Goal: Navigation & Orientation: Find specific page/section

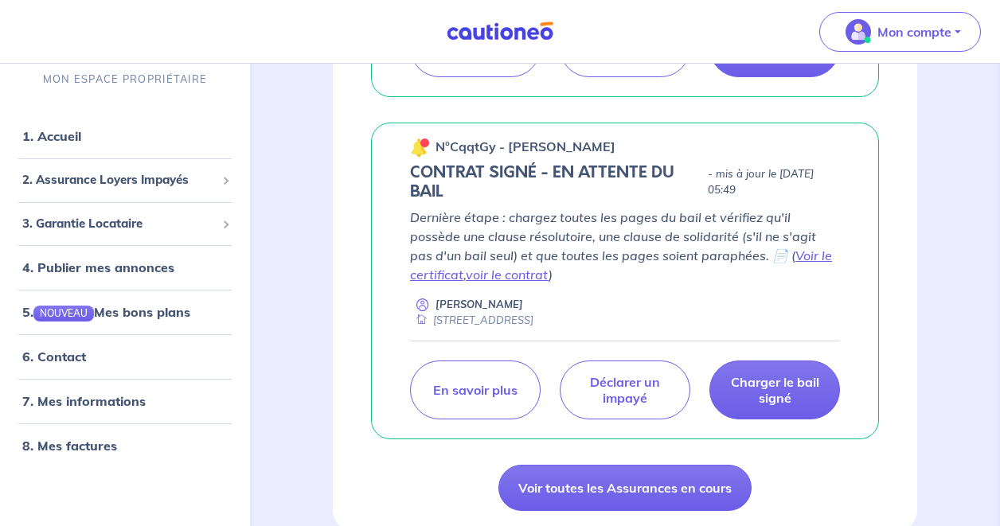
scroll to position [549, 0]
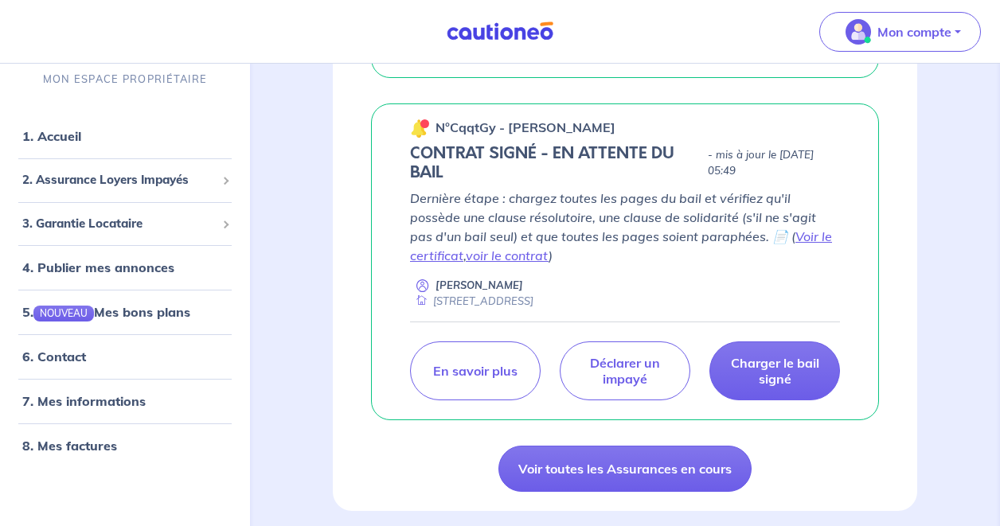
click at [506, 292] on div "Dernière étape : chargez toutes les pages du bail et vérifiez qu'il possède une…" at bounding box center [625, 249] width 430 height 120
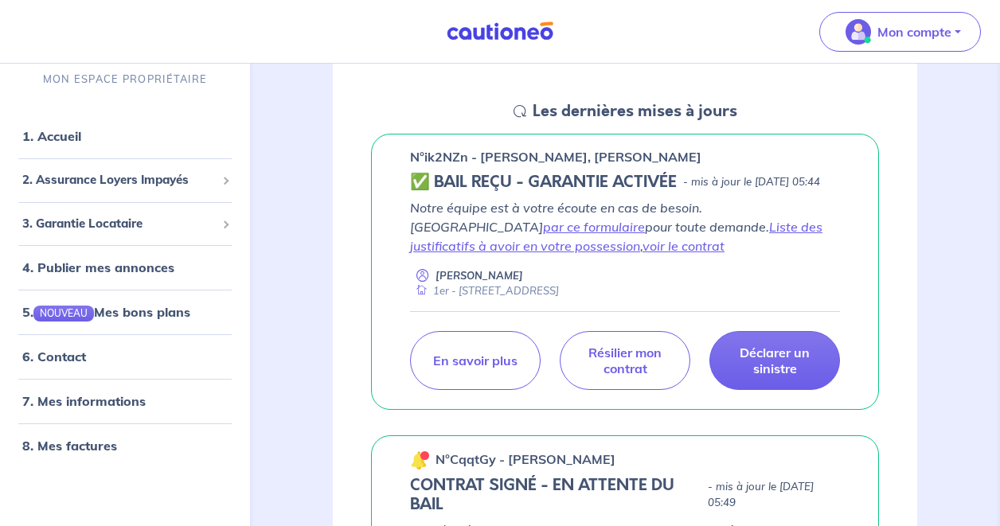
scroll to position [218, 0]
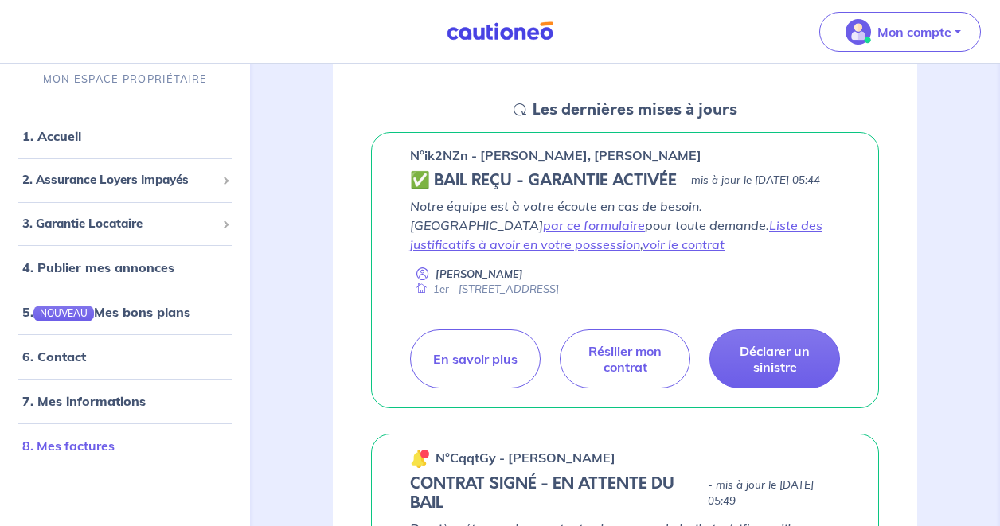
click at [115, 438] on link "8. Mes factures" at bounding box center [68, 446] width 92 height 16
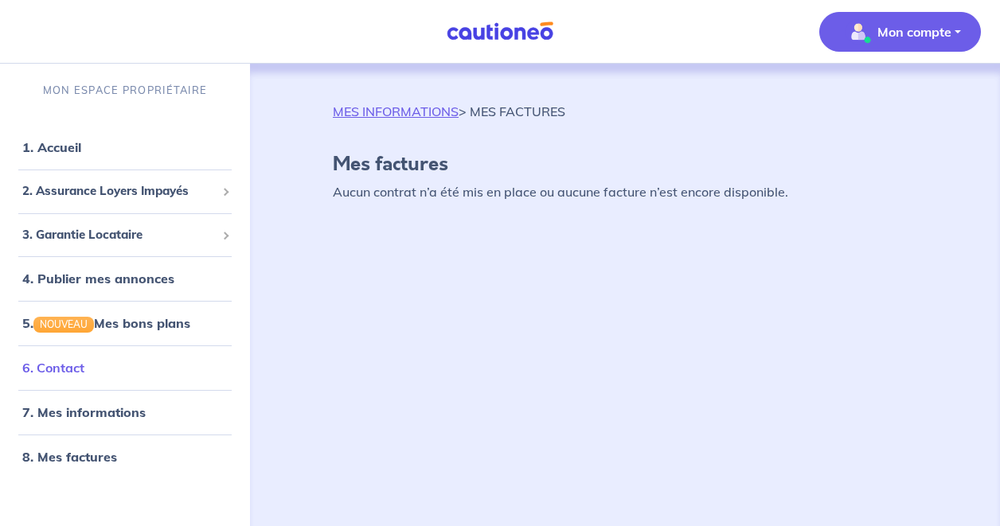
click at [83, 366] on link "6. Contact" at bounding box center [53, 368] width 62 height 16
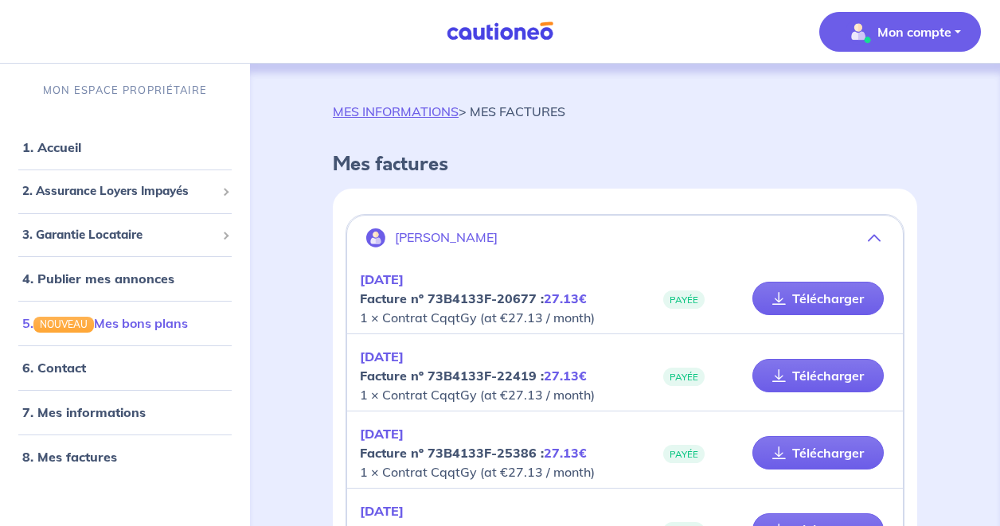
click at [165, 315] on link "5. NOUVEAU Mes bons plans" at bounding box center [105, 323] width 166 height 16
click at [80, 148] on link "1. Accueil" at bounding box center [51, 147] width 58 height 16
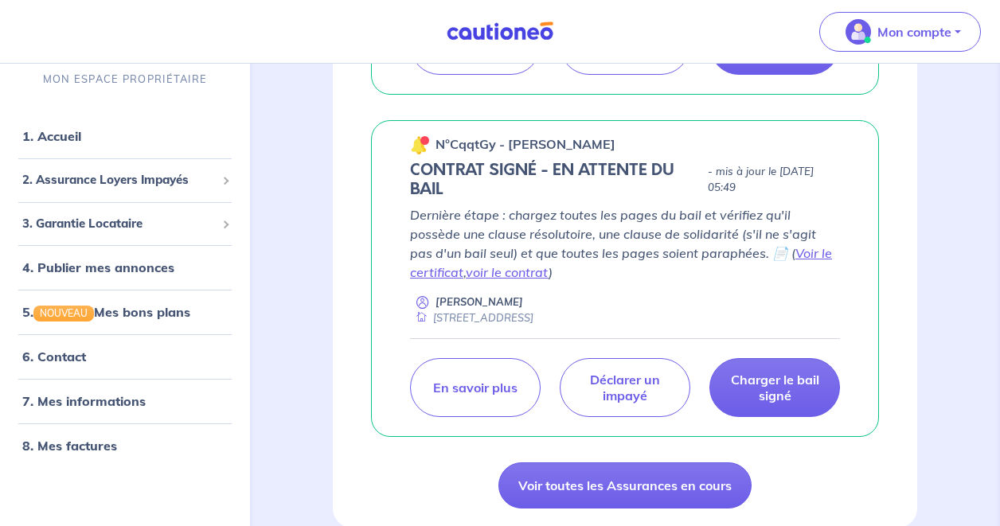
scroll to position [549, 0]
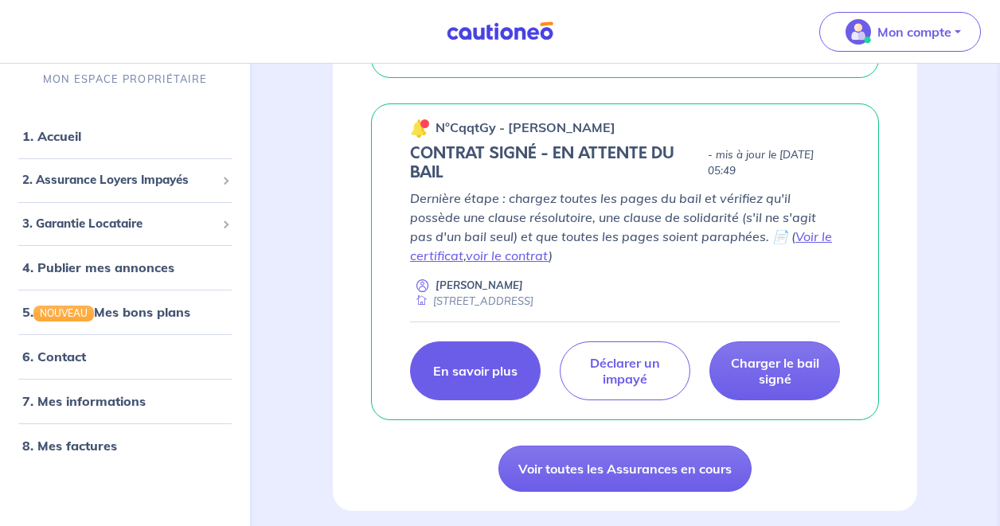
click at [490, 379] on p "En savoir plus" at bounding box center [475, 371] width 84 height 16
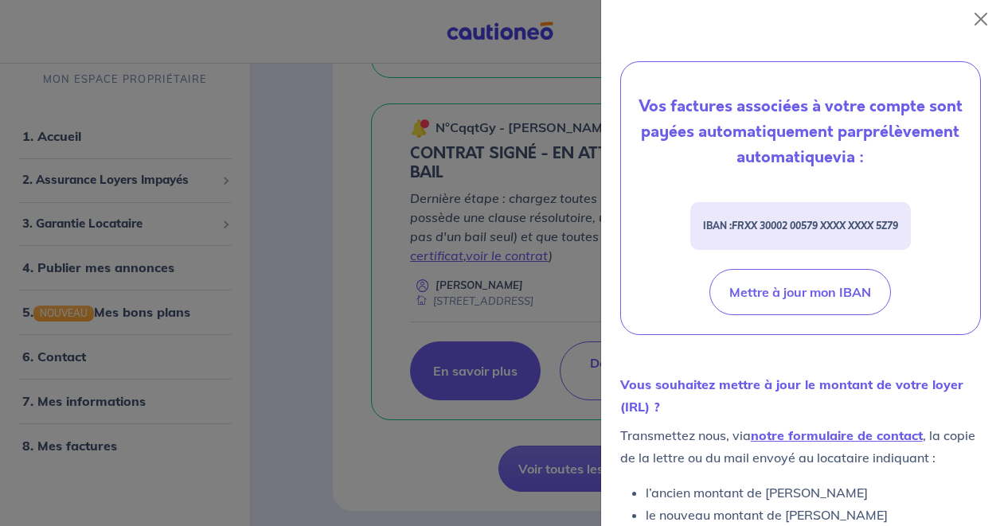
scroll to position [730, 0]
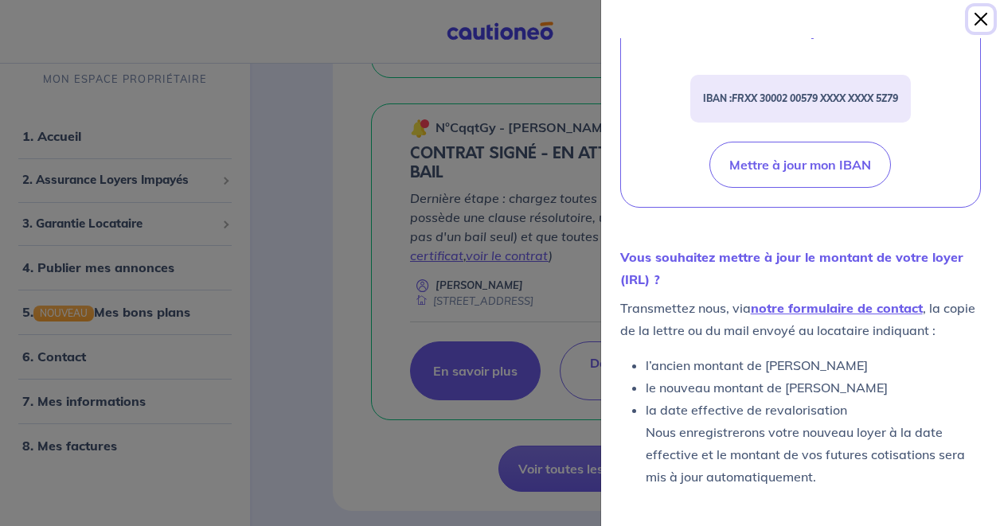
click at [976, 23] on button "Close" at bounding box center [981, 18] width 25 height 25
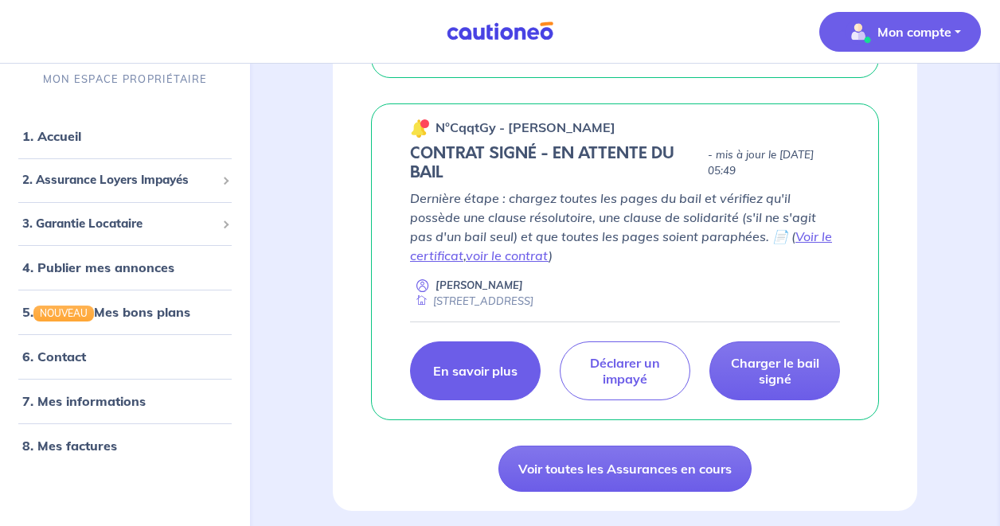
click at [902, 50] on button "Mon compte" at bounding box center [901, 32] width 162 height 40
click at [894, 106] on link "Mes informations" at bounding box center [884, 98] width 128 height 25
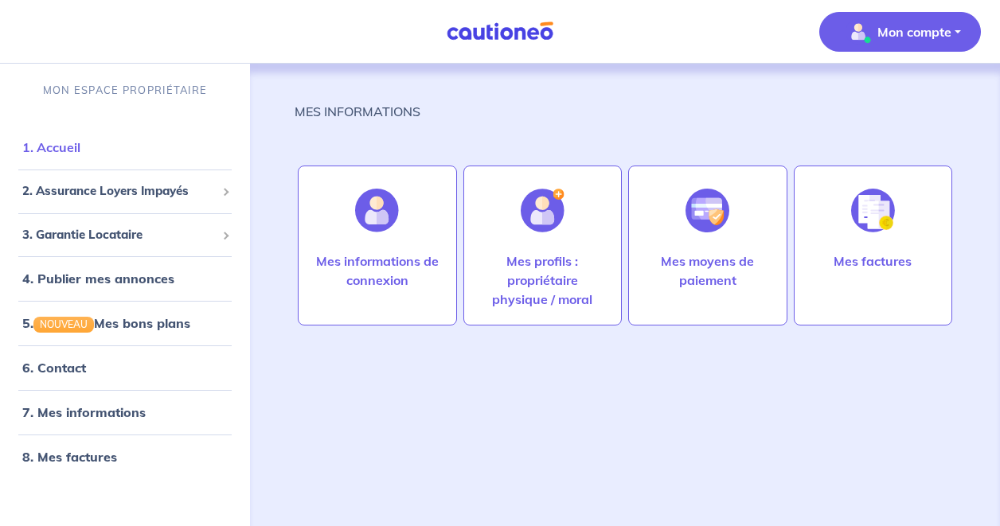
click at [80, 155] on link "1. Accueil" at bounding box center [51, 147] width 58 height 16
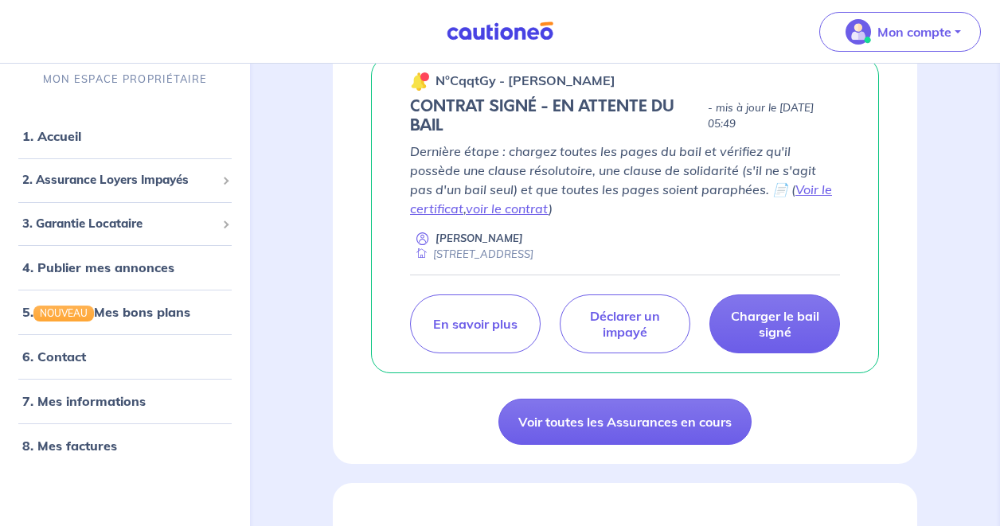
scroll to position [598, 0]
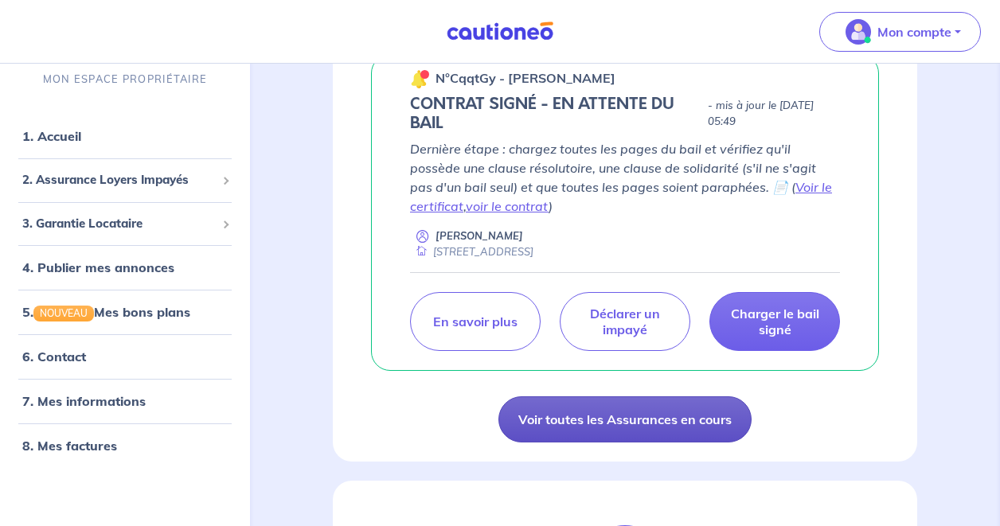
click at [525, 442] on link "Voir toutes les Assurances en cours" at bounding box center [625, 420] width 253 height 46
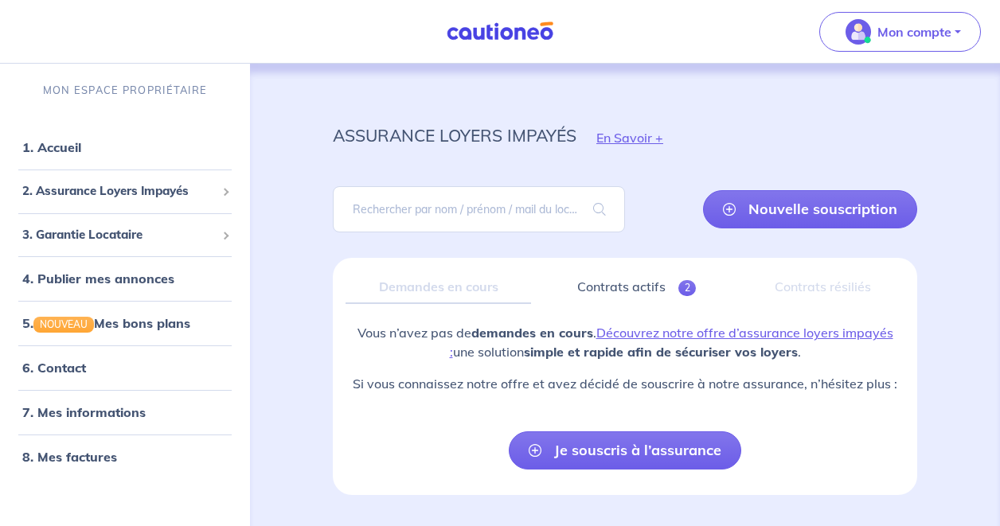
scroll to position [45, 0]
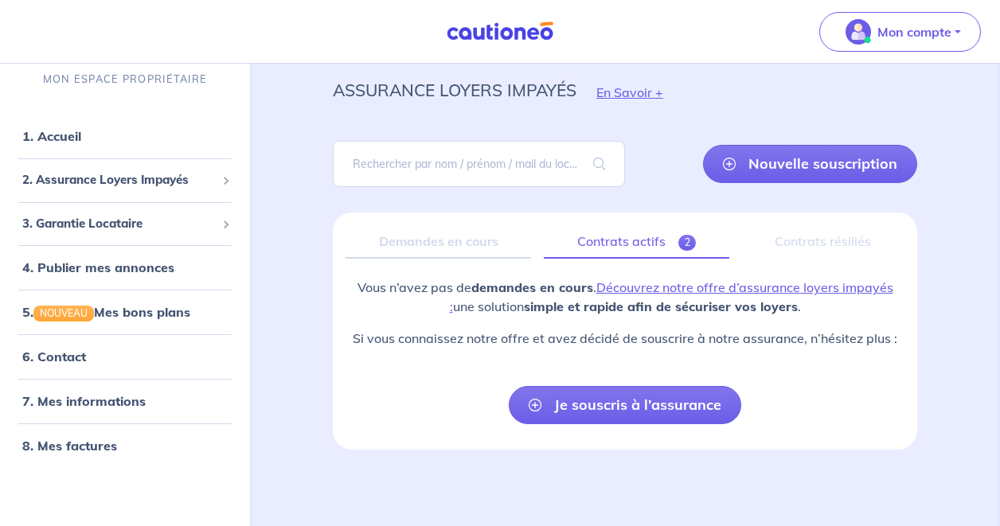
click at [656, 237] on link "Contrats actifs 2" at bounding box center [637, 241] width 186 height 33
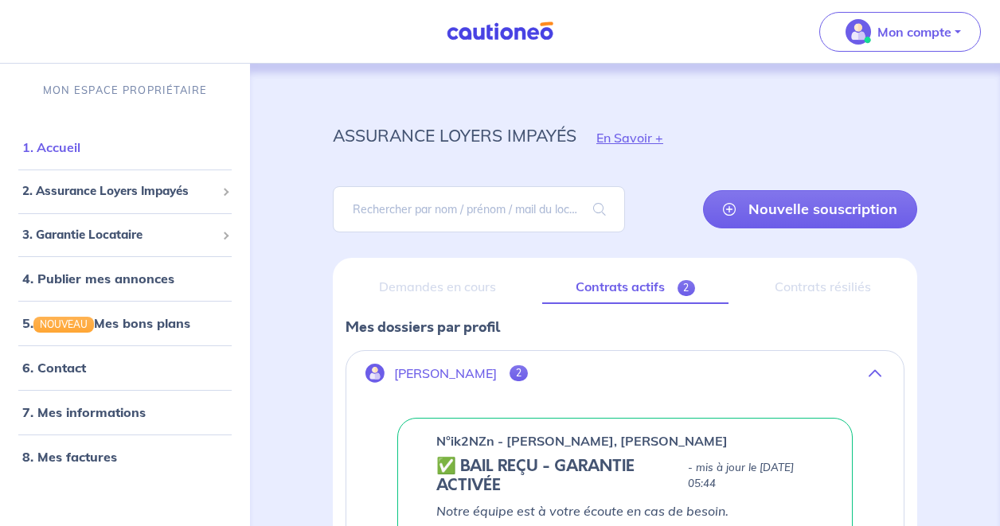
click at [80, 155] on link "1. Accueil" at bounding box center [51, 147] width 58 height 16
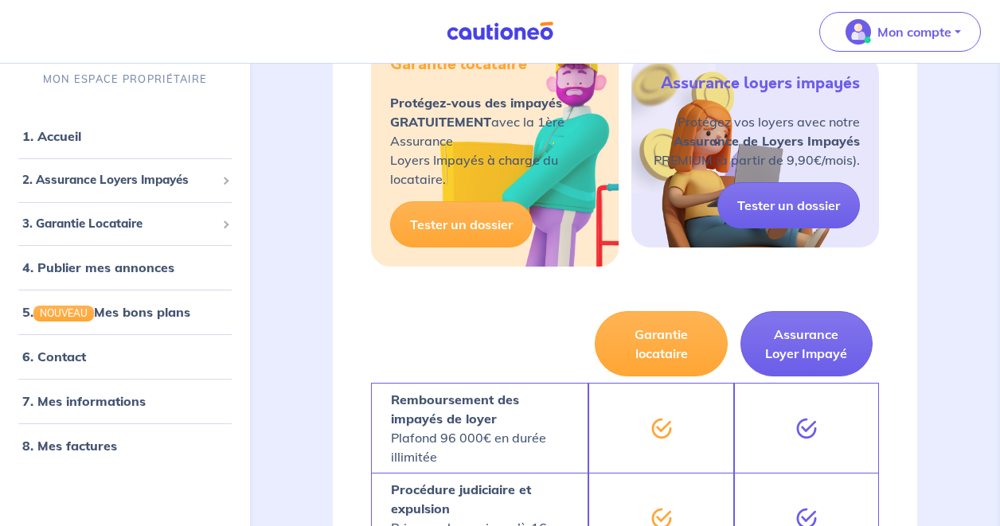
scroll to position [1193, 0]
